Goal: Use online tool/utility: Utilize a website feature to perform a specific function

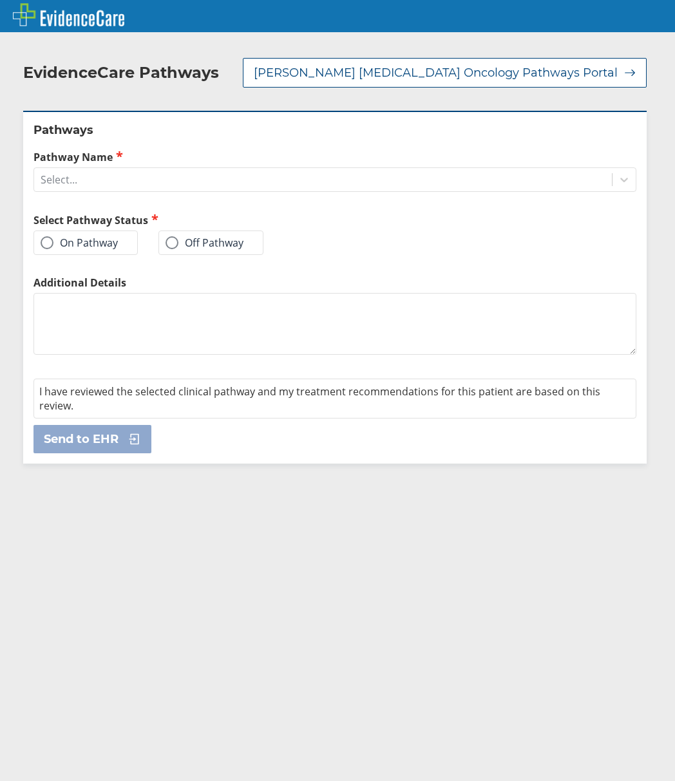
click at [127, 182] on div "Pathways Pathway Name Select... Select Pathway Status On Pathway Off Pathway Ad…" at bounding box center [334, 287] width 623 height 352
click at [135, 169] on div "Select..." at bounding box center [322, 180] width 577 height 22
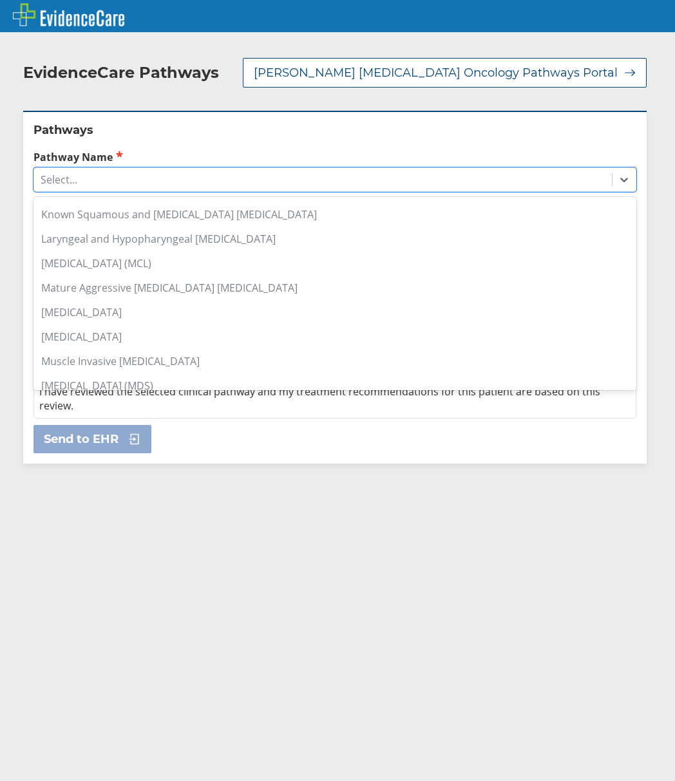
scroll to position [569, 0]
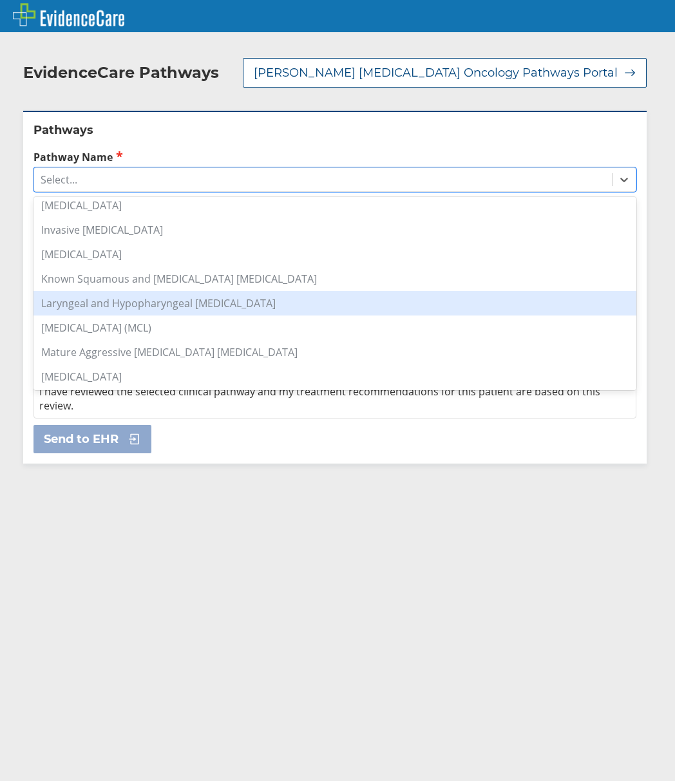
click at [268, 291] on div "Laryngeal and Hypopharyngeal [MEDICAL_DATA]" at bounding box center [334, 303] width 602 height 24
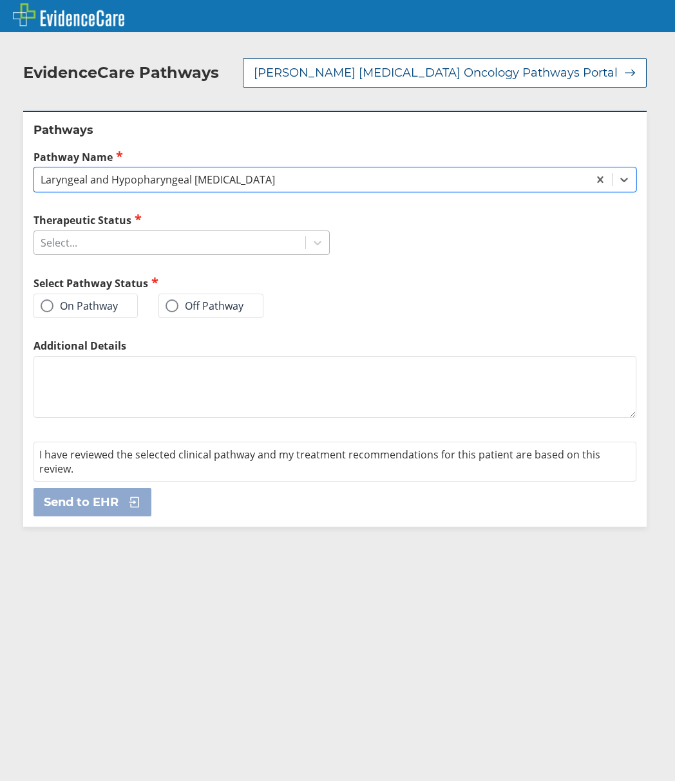
click at [209, 232] on div "Select..." at bounding box center [169, 243] width 271 height 22
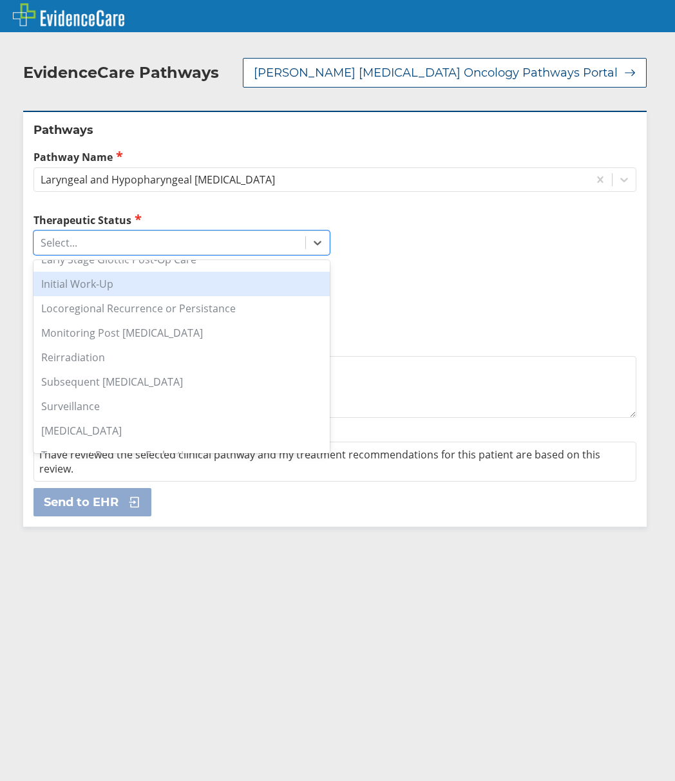
scroll to position [81, 0]
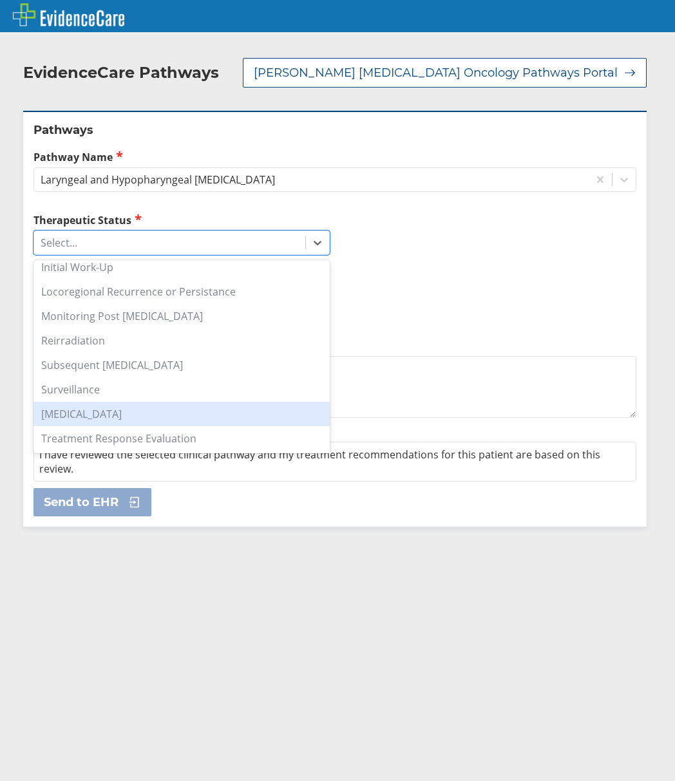
click at [217, 402] on div "[MEDICAL_DATA]" at bounding box center [181, 414] width 296 height 24
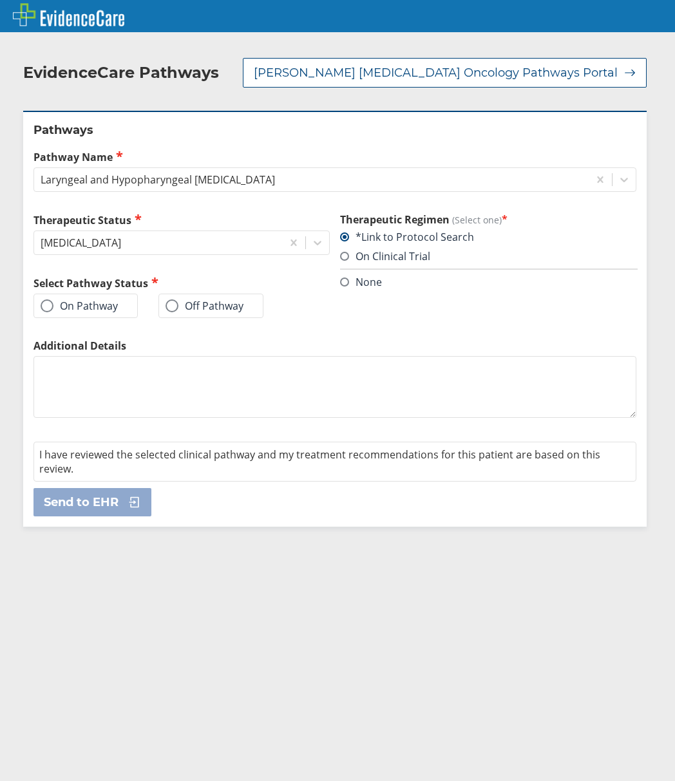
click at [89, 299] on label "On Pathway" at bounding box center [79, 305] width 77 height 13
click at [0, 0] on input "On Pathway" at bounding box center [0, 0] width 0 height 0
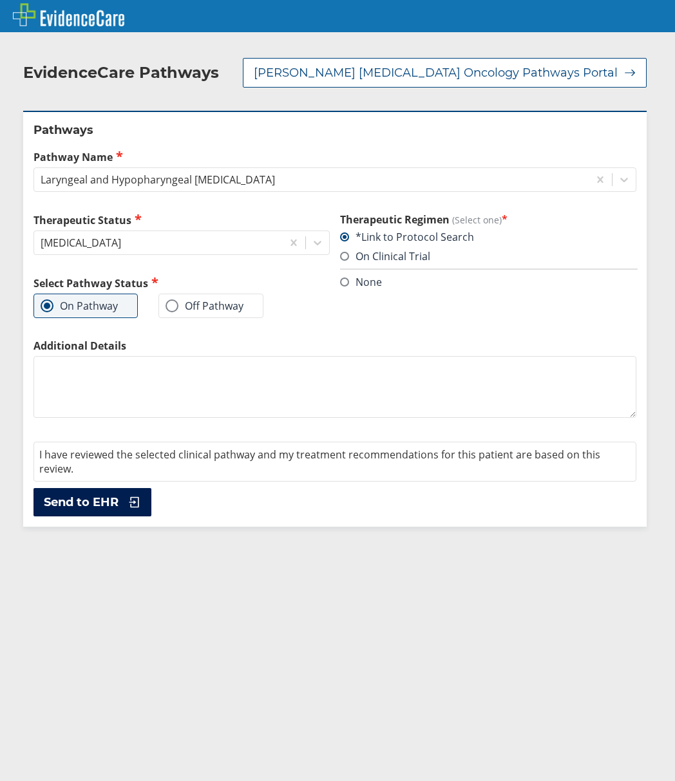
click at [90, 494] on span "Send to EHR" at bounding box center [81, 501] width 75 height 15
